Goal: Transaction & Acquisition: Download file/media

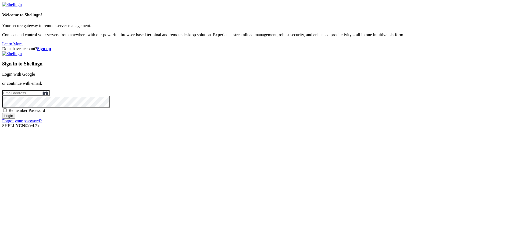
click at [35, 77] on link "Login with Google" at bounding box center [18, 74] width 33 height 5
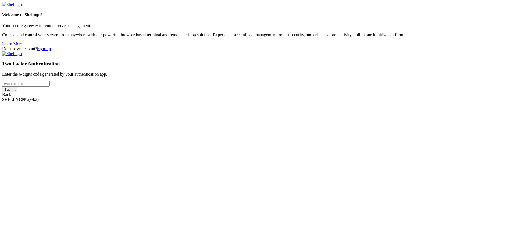
click at [50, 87] on input "number" at bounding box center [26, 84] width 48 height 6
type input "813811"
click at [2, 87] on input "Submit" at bounding box center [9, 90] width 15 height 6
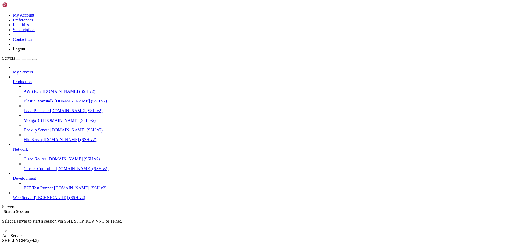
click at [50, 200] on span "[TECHNICAL_ID] (SSH v2)" at bounding box center [59, 198] width 51 height 5
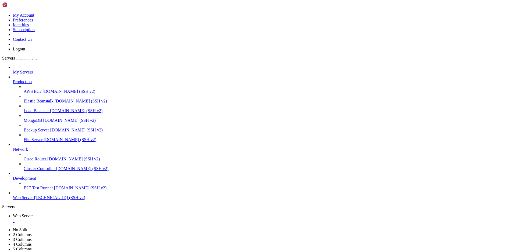
type input "/root"
drag, startPoint x: 114, startPoint y: 16, endPoint x: 70, endPoint y: 16, distance: 44.3
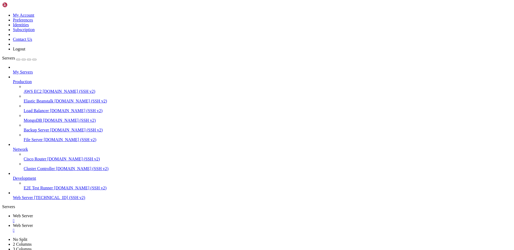
type input "/var/www/drupal_phonecardsite/sites/default/files/phonecard_images"
